Goal: Understand process/instructions: Learn how to perform a task or action

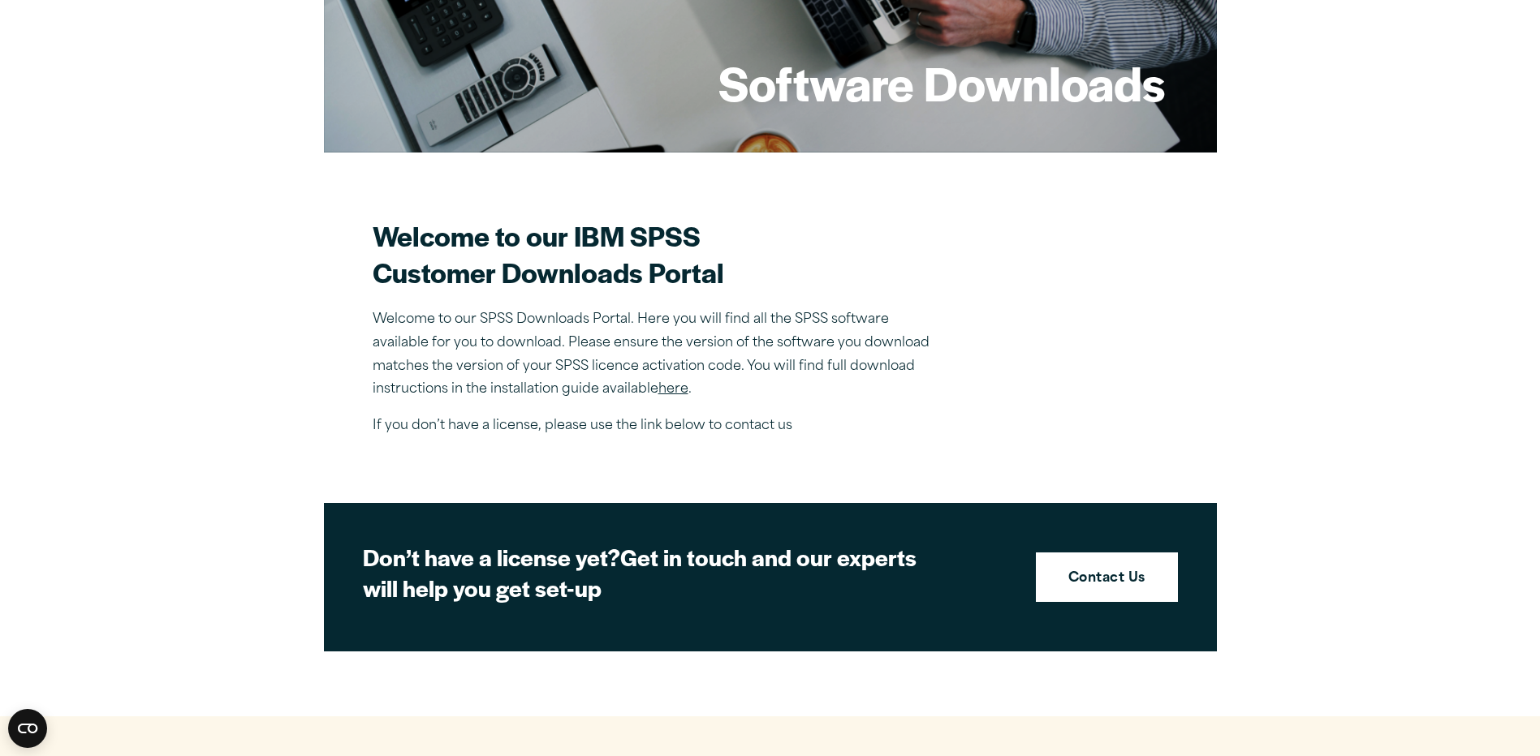
scroll to position [325, 0]
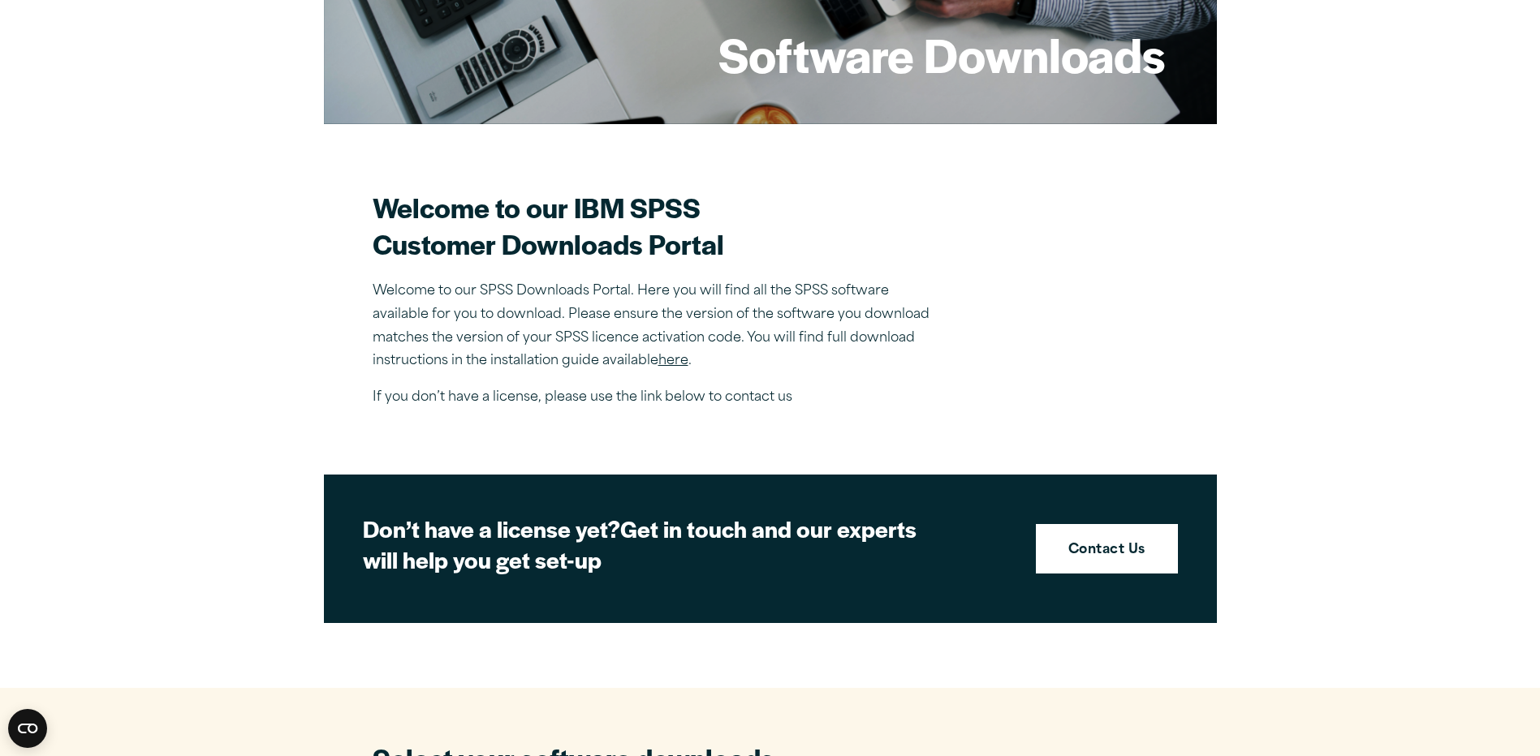
click at [677, 361] on link "here" at bounding box center [673, 361] width 30 height 13
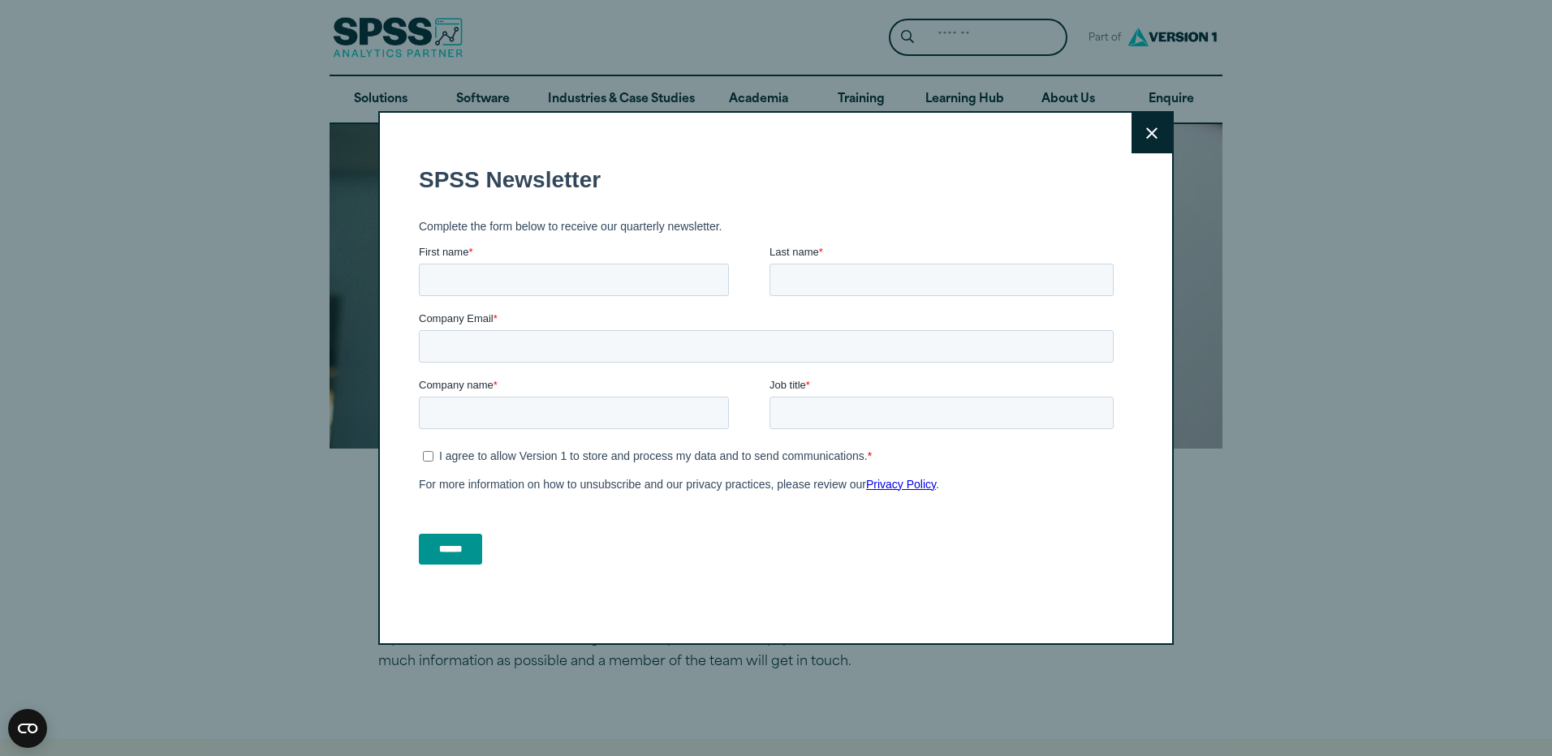
click at [1149, 132] on icon at bounding box center [1151, 133] width 11 height 12
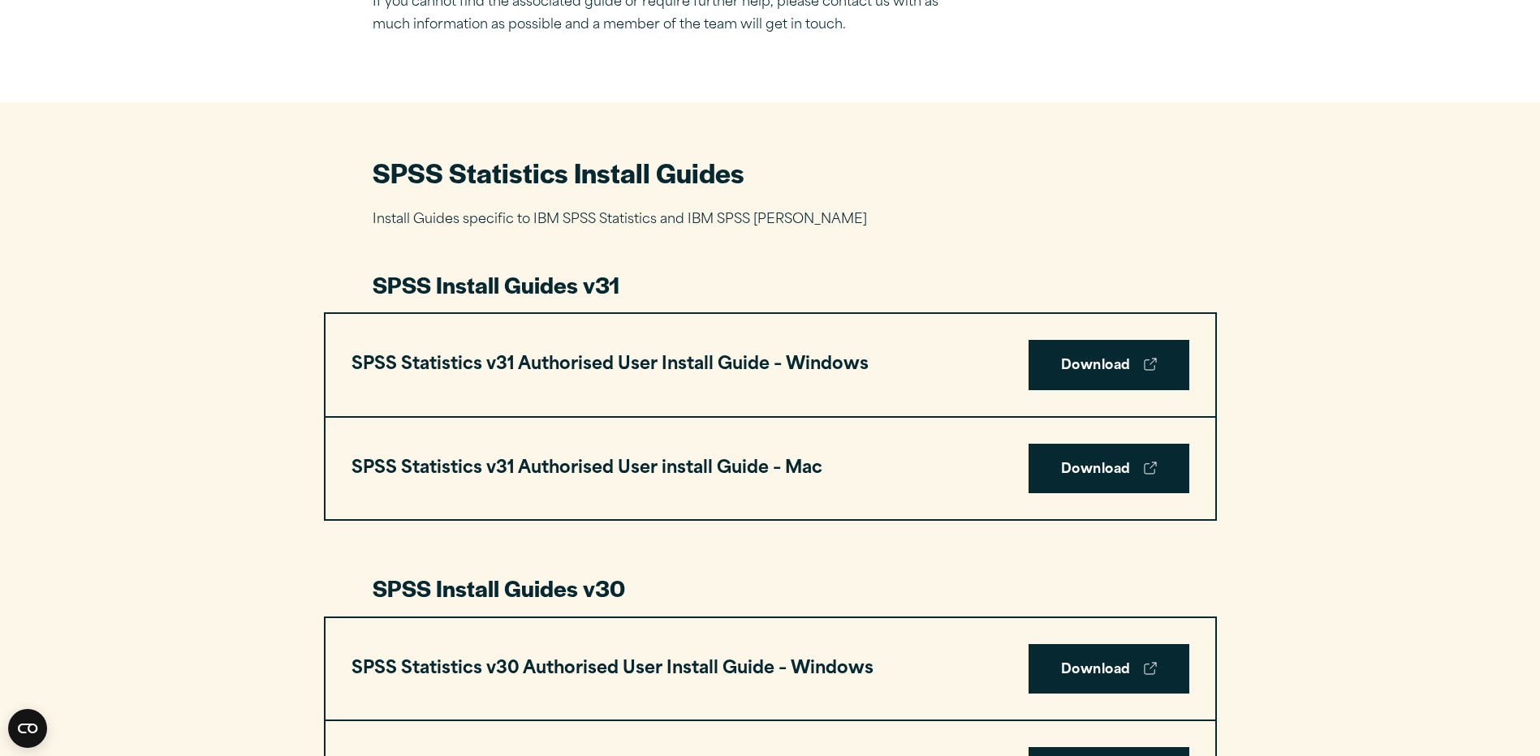
scroll to position [649, 0]
